Goal: Task Accomplishment & Management: Manage account settings

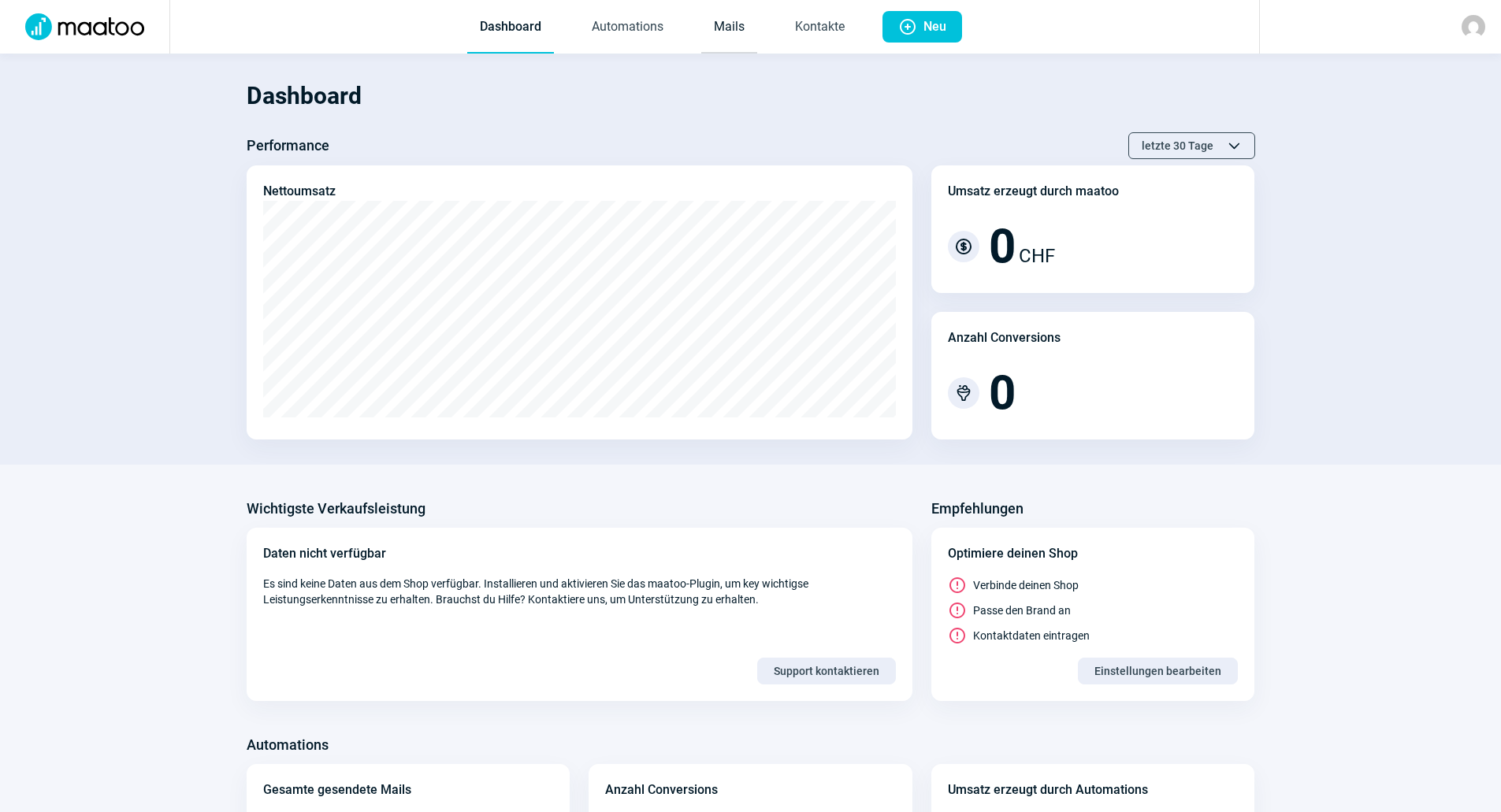
click at [746, 19] on link "Mails" at bounding box center [728, 27] width 56 height 52
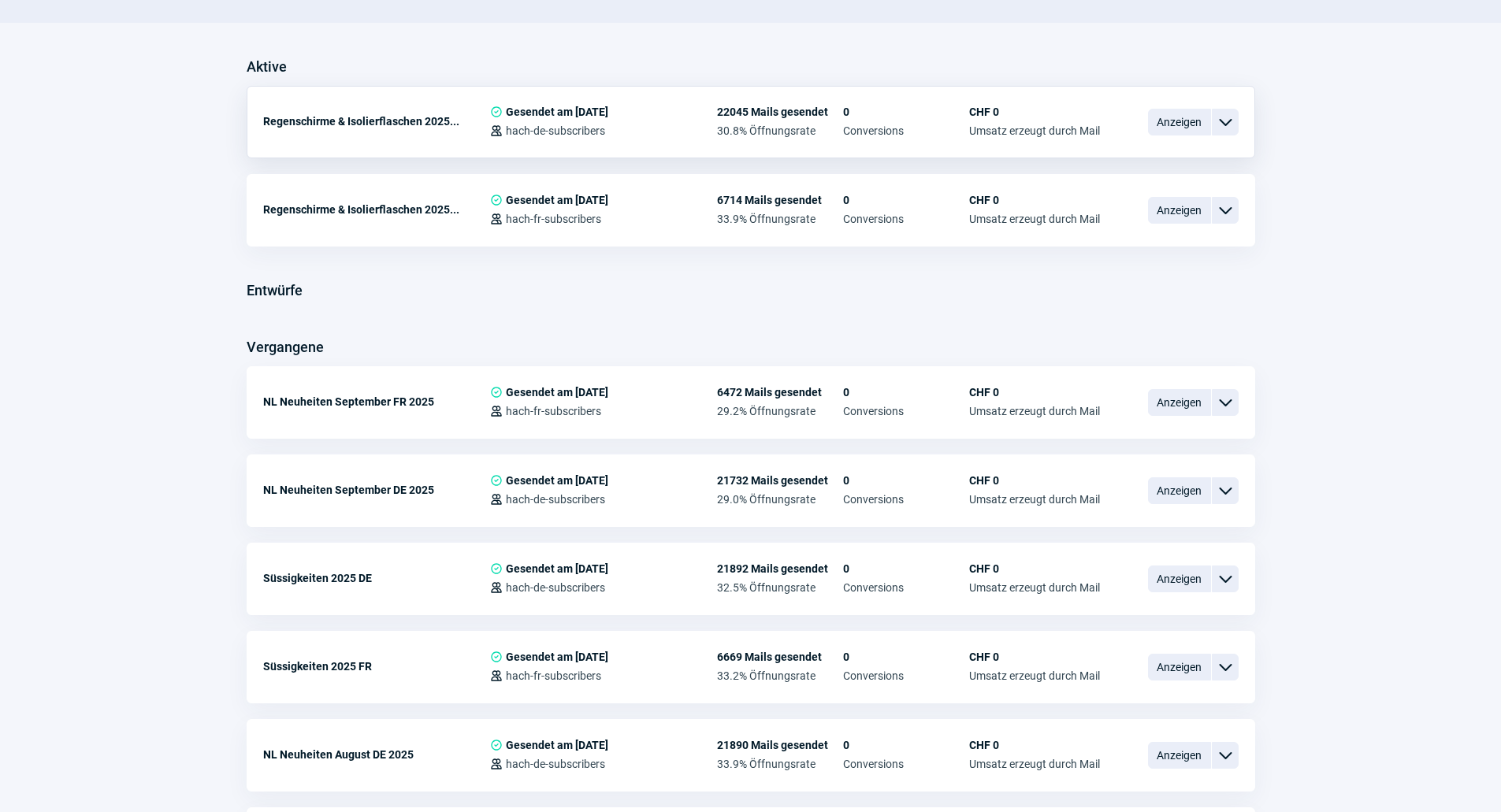
scroll to position [394, 0]
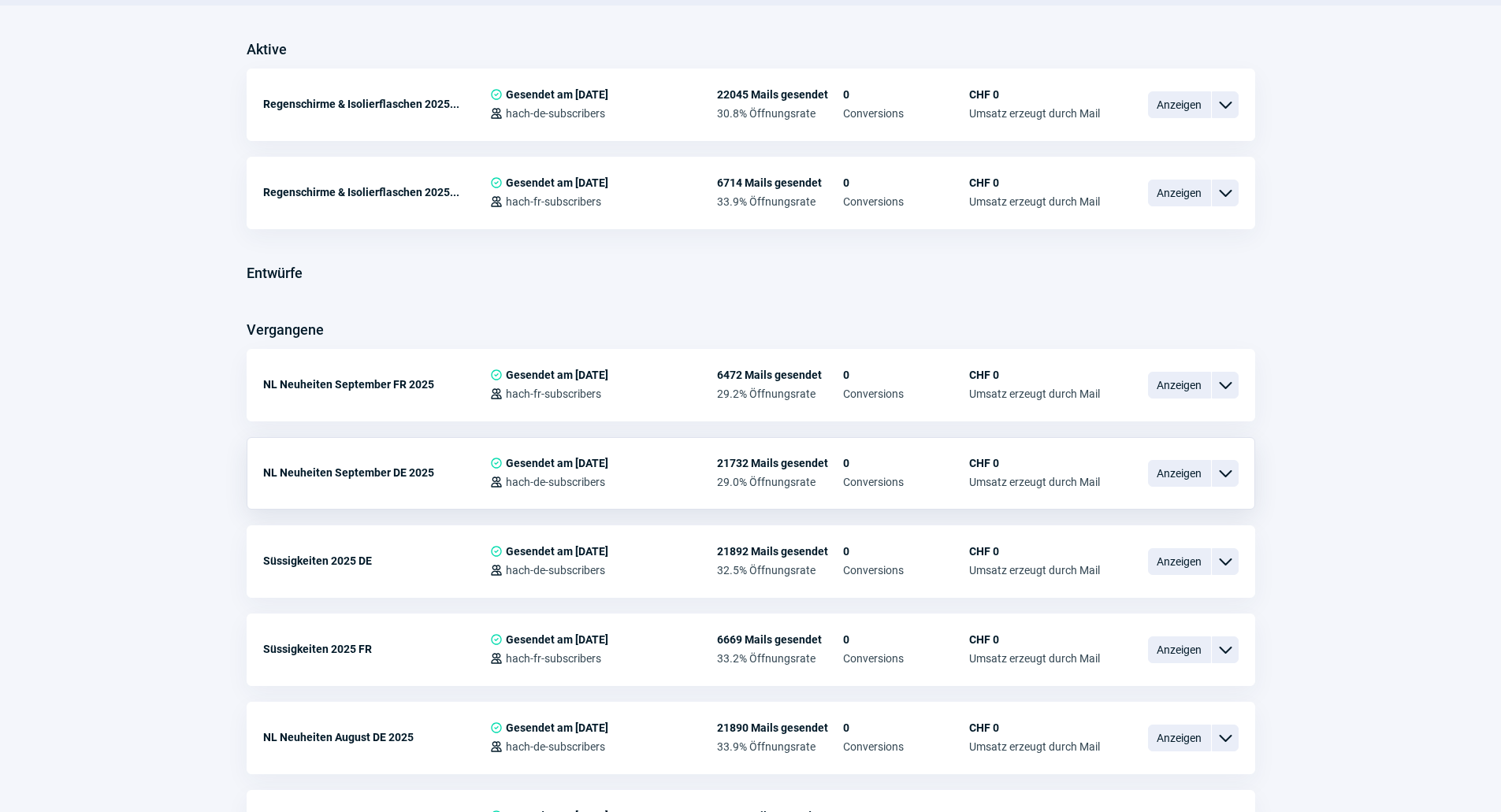
click at [1238, 471] on div "ChevronDown icon" at bounding box center [1224, 473] width 27 height 27
click at [1130, 556] on div "Kopieren" at bounding box center [1143, 567] width 189 height 28
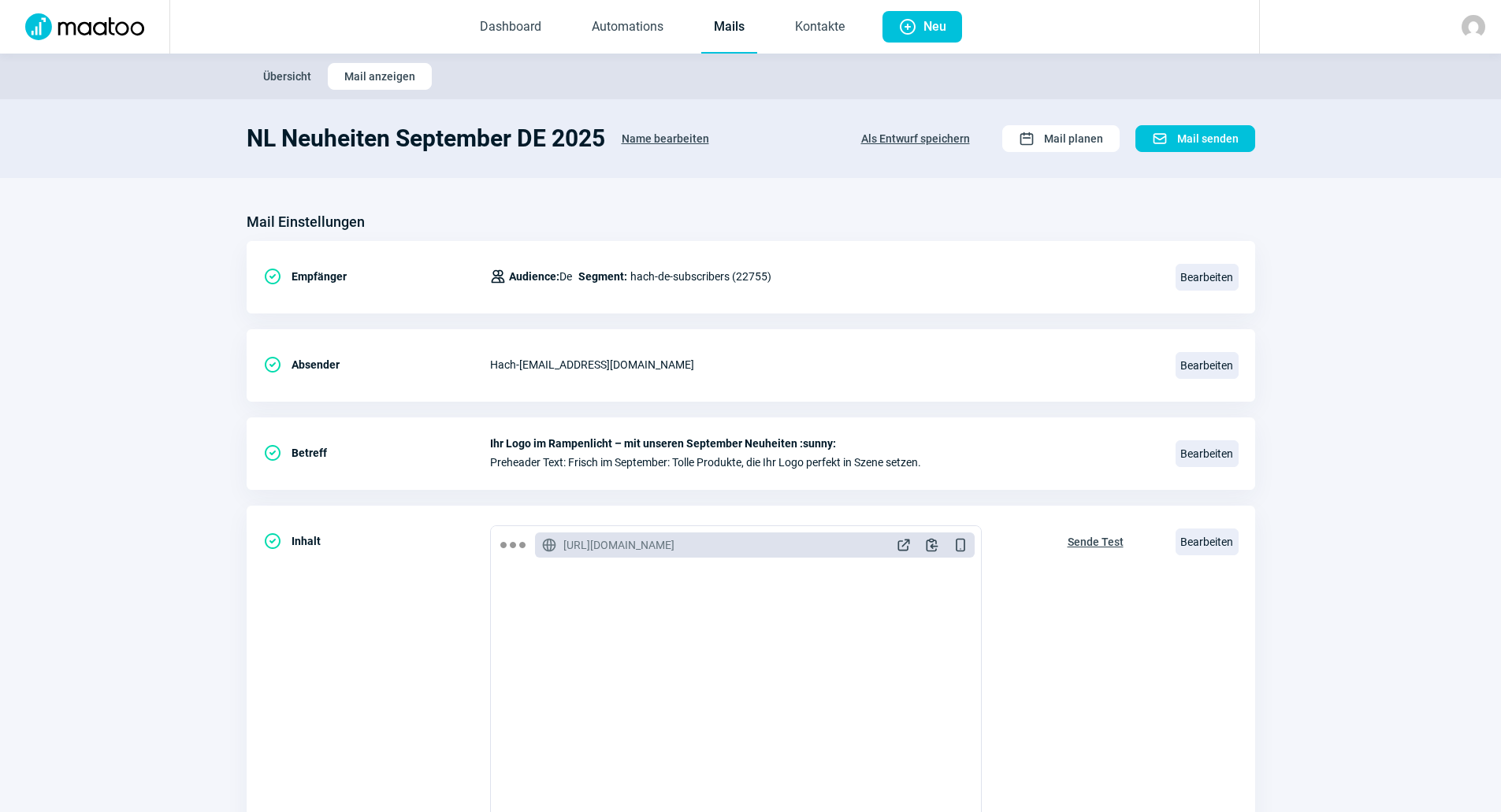
click at [641, 130] on span "Name bearbeiten" at bounding box center [665, 138] width 88 height 25
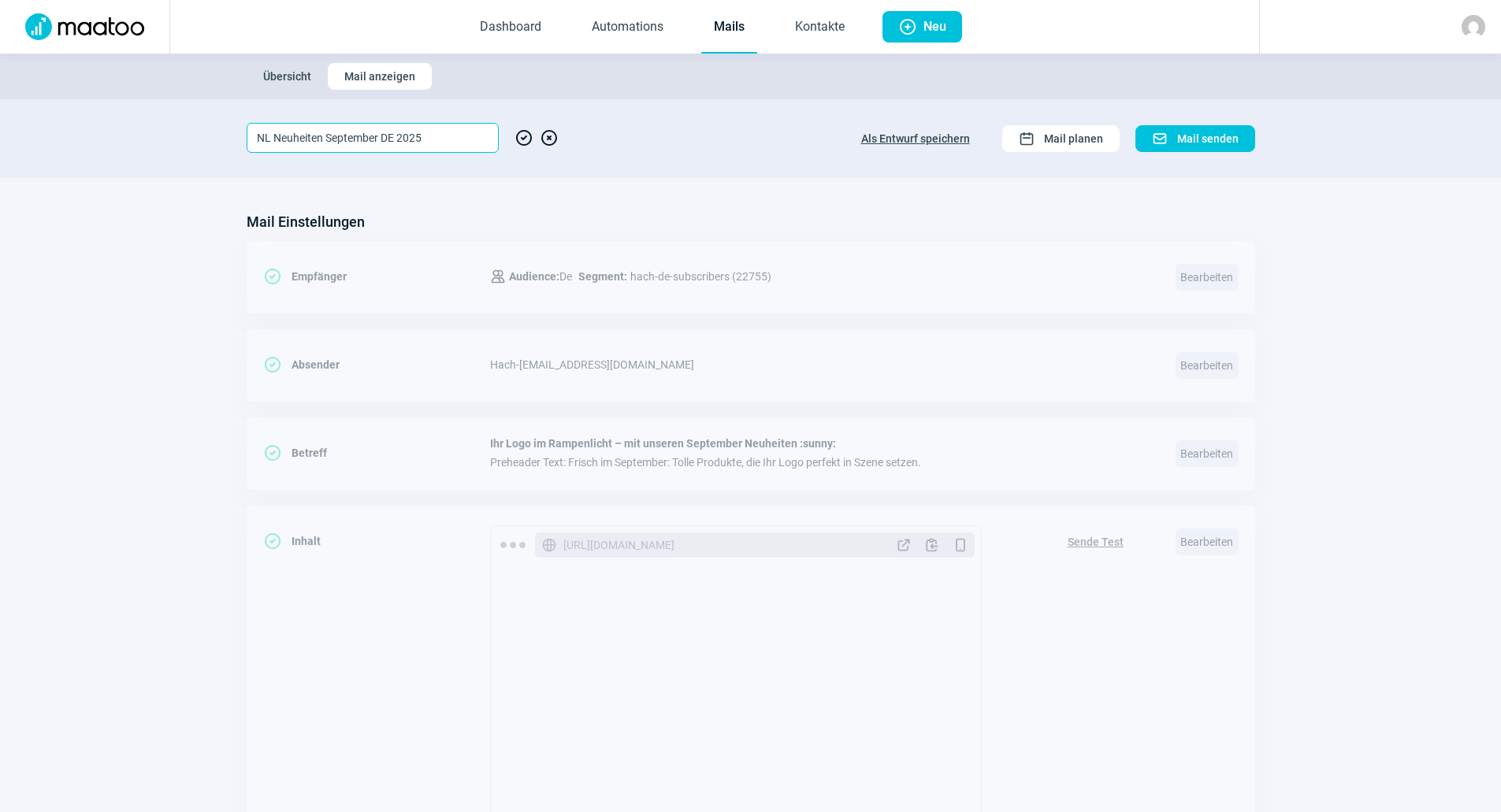
click at [342, 140] on input "NL Neuheiten September DE 2025" at bounding box center [372, 138] width 252 height 30
type input "NL Neuheiten Oktober DE 2025"
click at [527, 138] on span "CheckCircle icon" at bounding box center [523, 138] width 19 height 30
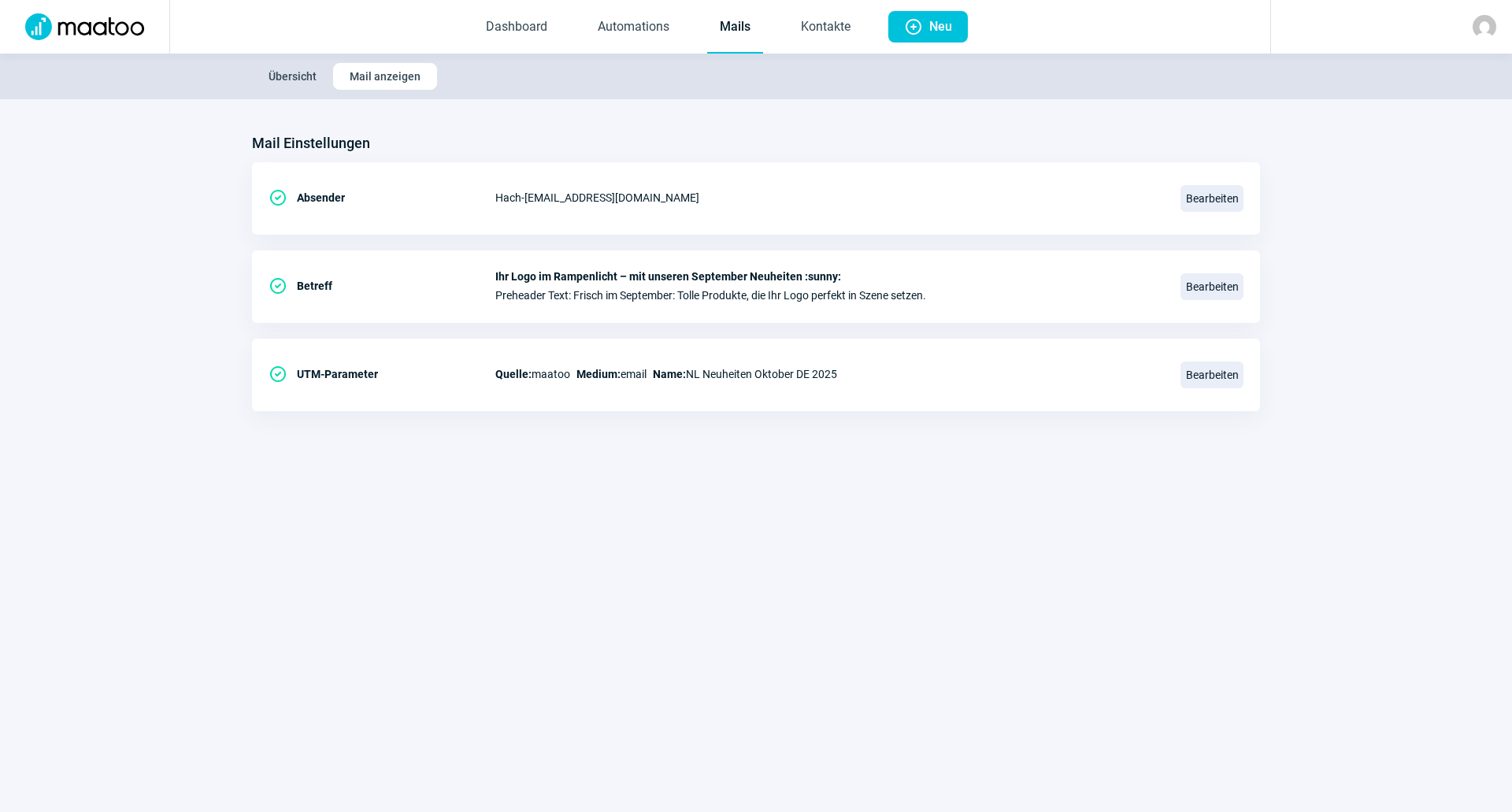
click at [712, 20] on link "Mails" at bounding box center [735, 27] width 56 height 52
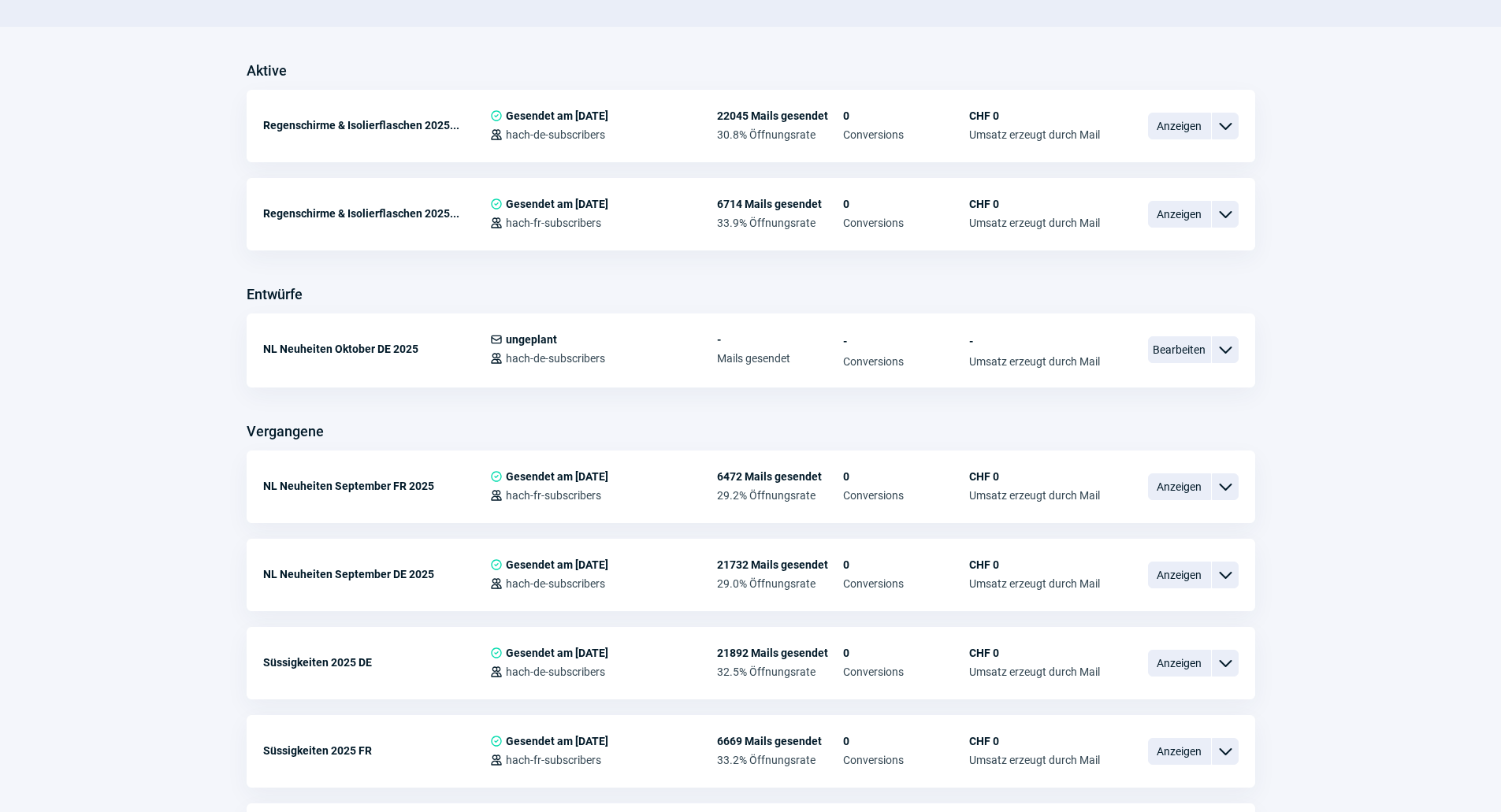
scroll to position [472, 0]
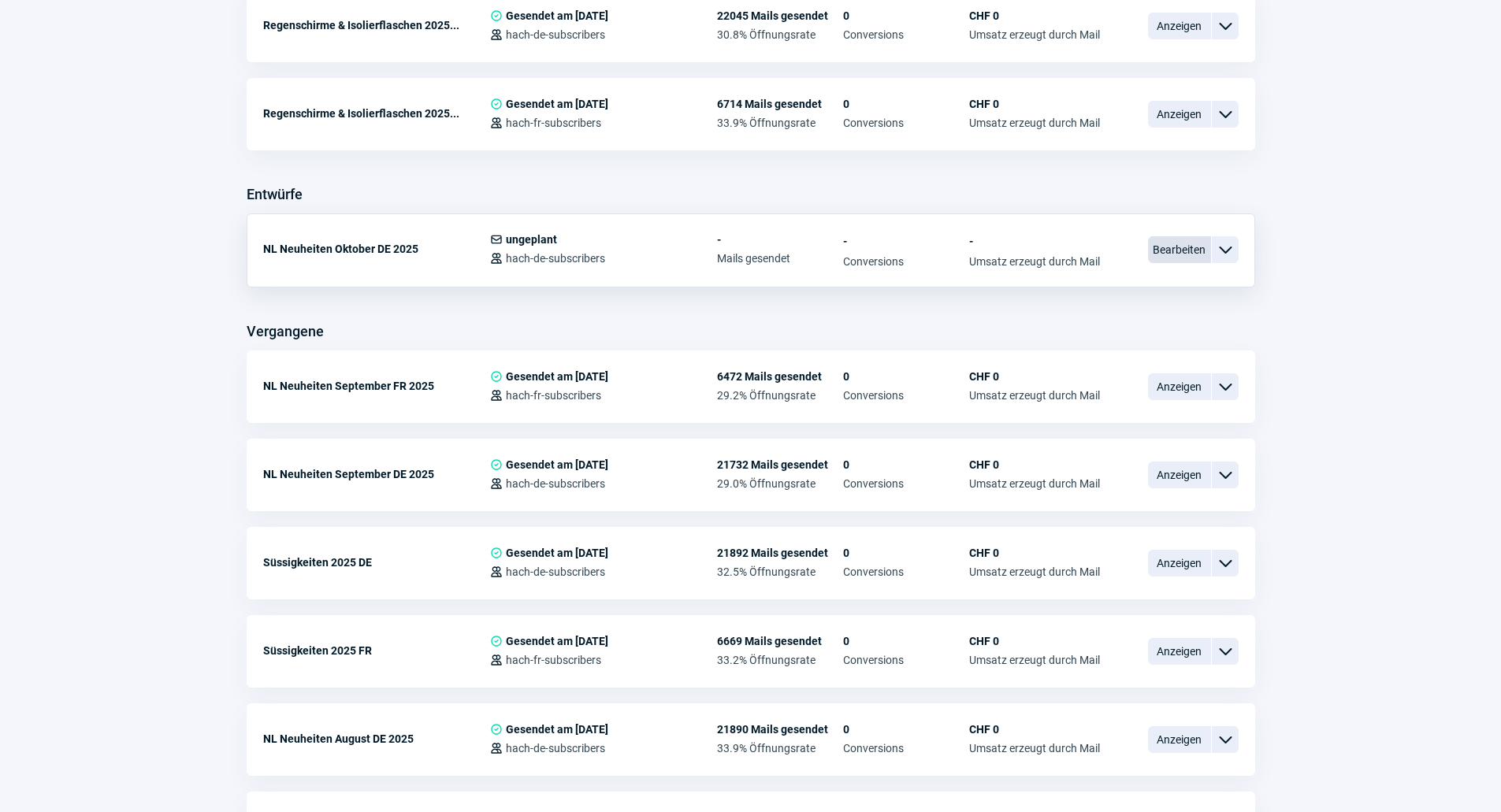
click at [1179, 244] on span "Bearbeiten" at bounding box center [1179, 249] width 63 height 27
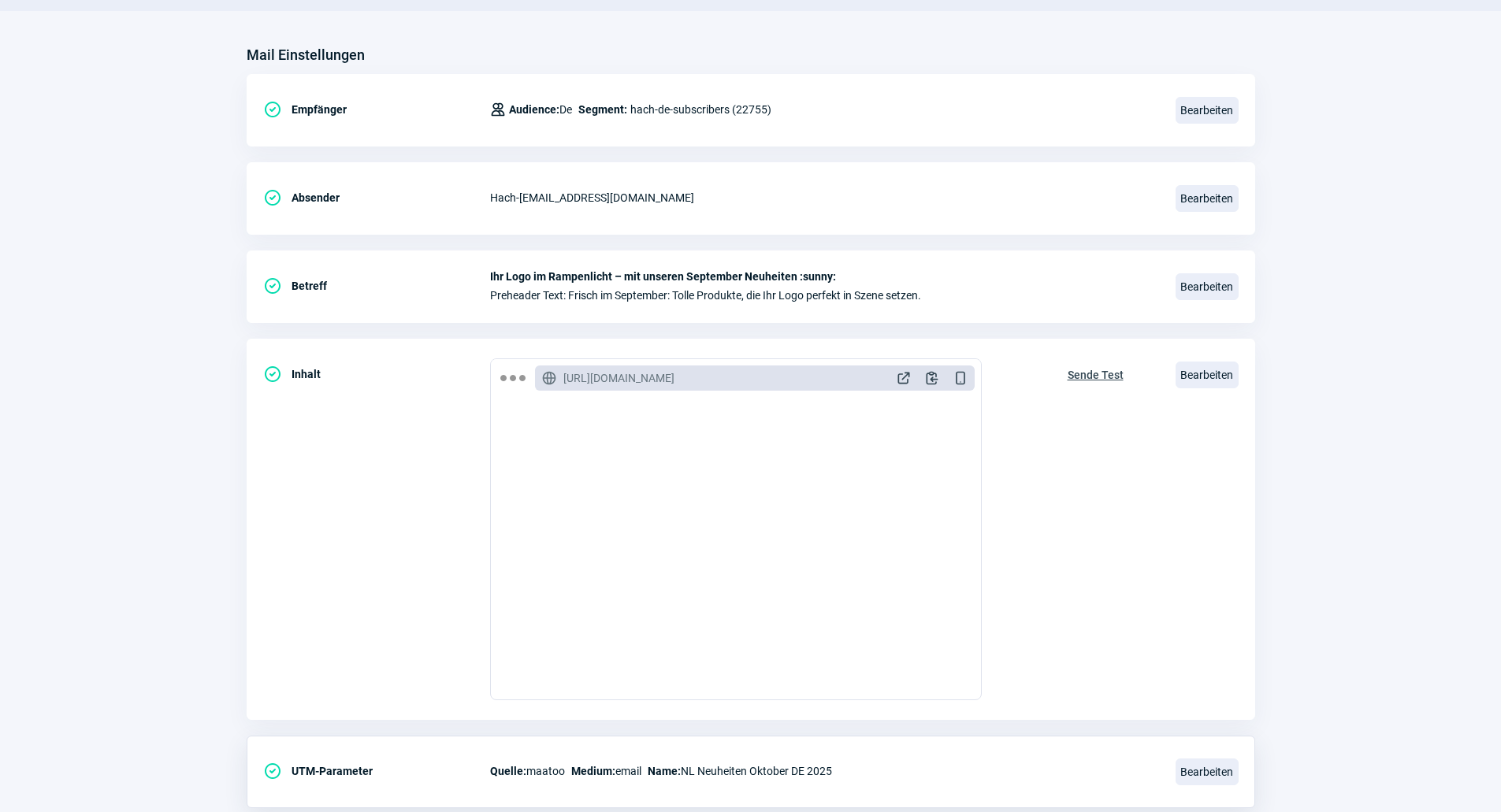
scroll to position [53, 0]
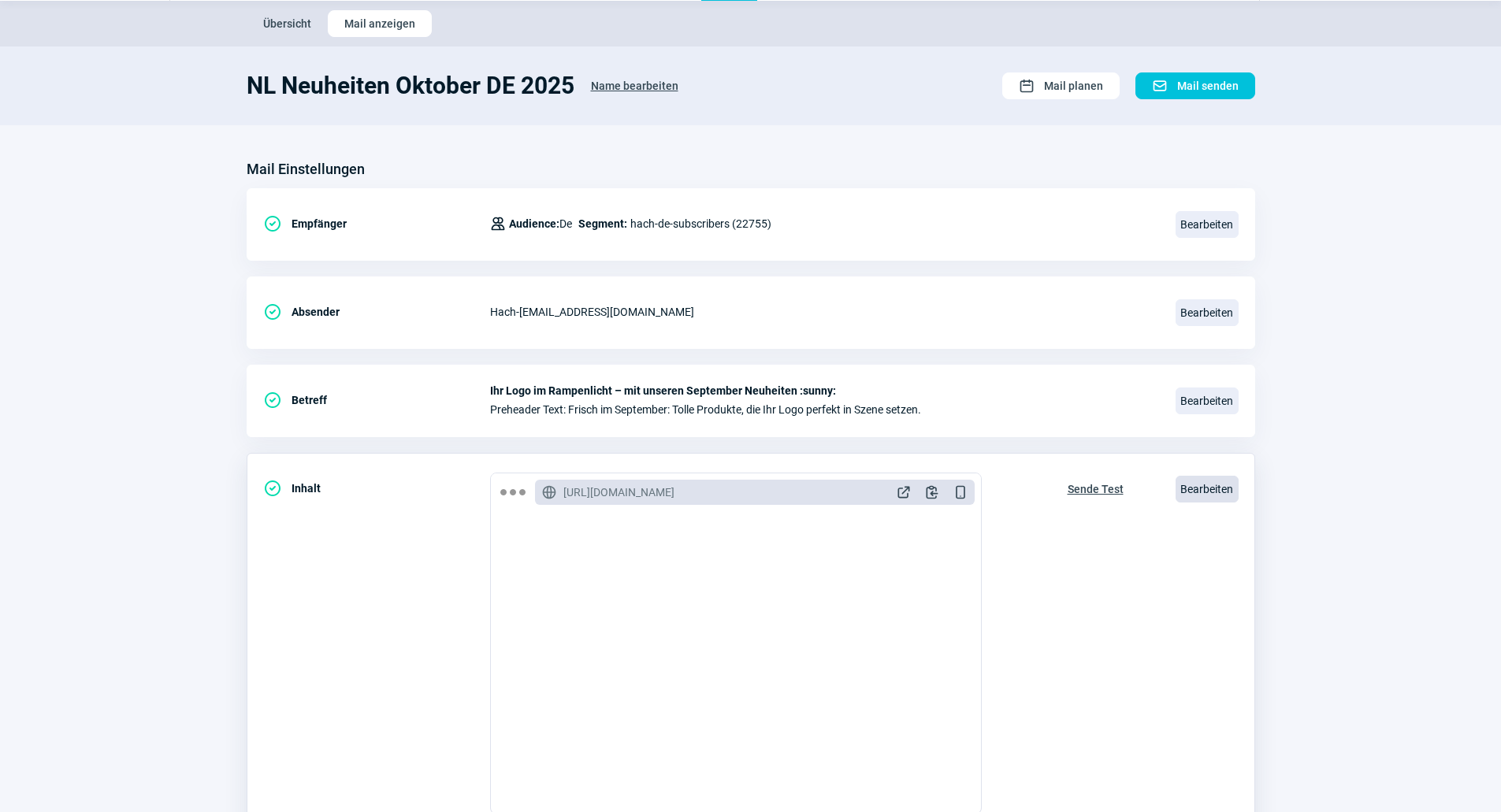
click at [1230, 484] on span "Bearbeiten" at bounding box center [1206, 488] width 63 height 27
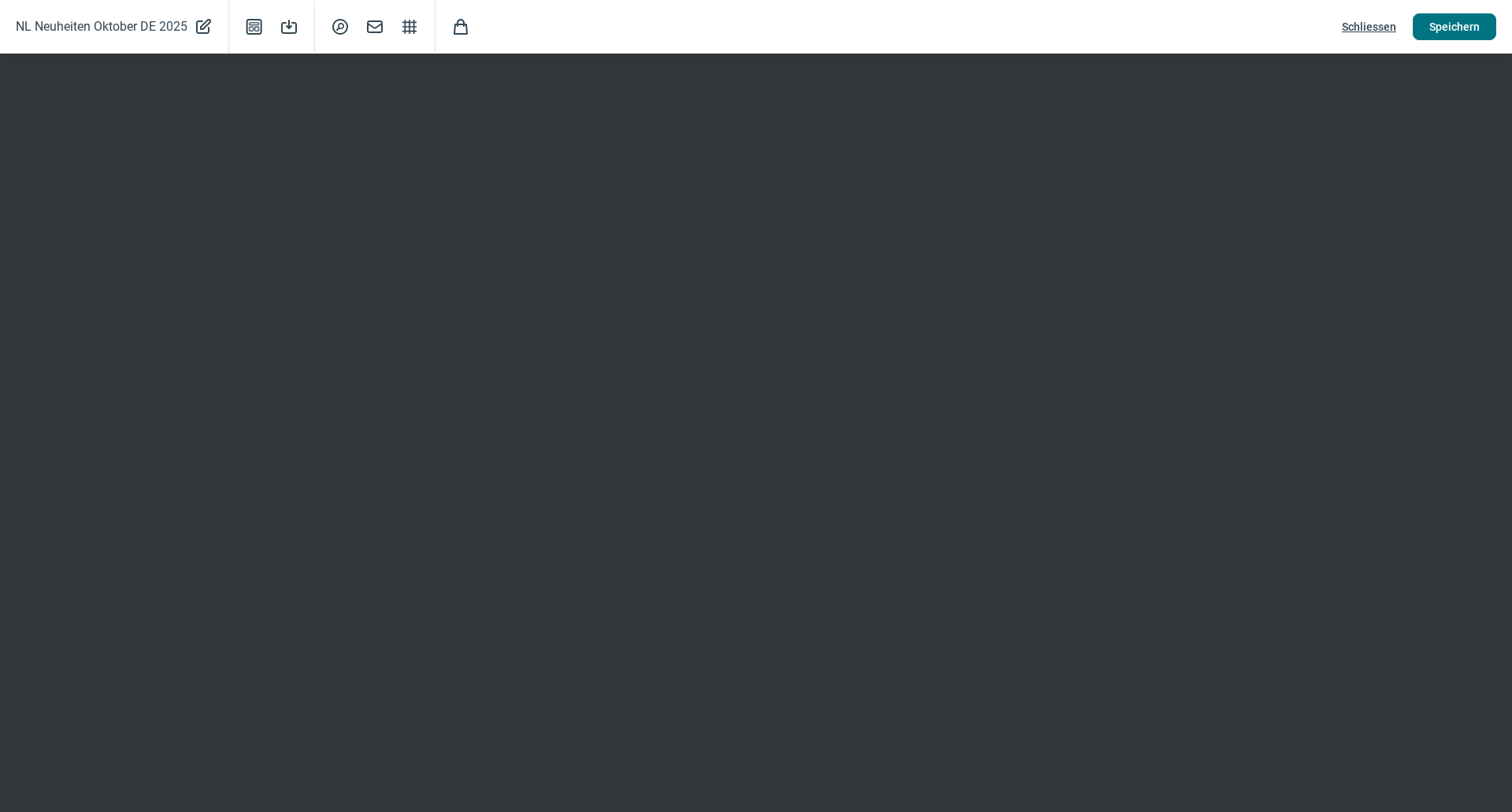
click at [1482, 14] on button "Speichern" at bounding box center [1455, 27] width 84 height 27
click at [1365, 23] on span "Schliessen" at bounding box center [1370, 27] width 55 height 25
